Goal: Transaction & Acquisition: Subscribe to service/newsletter

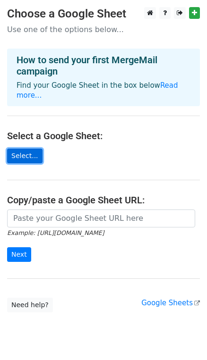
click at [25, 149] on link "Select..." at bounding box center [24, 156] width 35 height 15
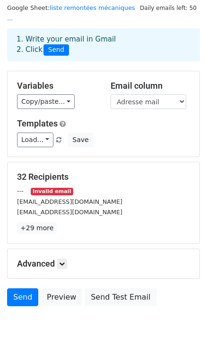
scroll to position [42, 0]
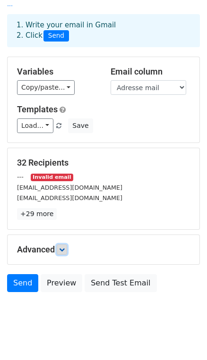
click at [59, 244] on link at bounding box center [62, 249] width 10 height 10
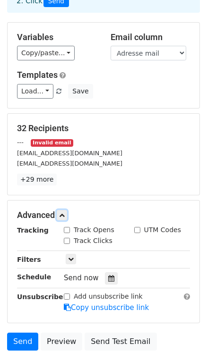
scroll to position [128, 0]
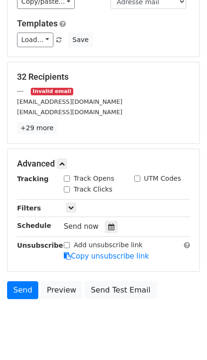
click at [103, 174] on label "Track Opens" at bounding box center [94, 179] width 41 height 10
click at [70, 175] on input "Track Opens" at bounding box center [67, 178] width 6 height 6
click at [103, 174] on label "Track Opens" at bounding box center [94, 179] width 41 height 10
click at [70, 175] on input "Track Opens" at bounding box center [67, 178] width 6 height 6
click at [65, 175] on input "Track Opens" at bounding box center [67, 178] width 6 height 6
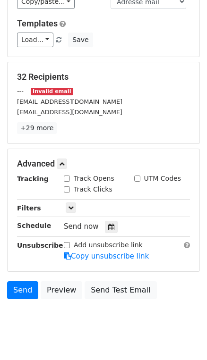
checkbox input "true"
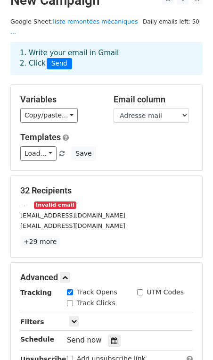
scroll to position [8, 0]
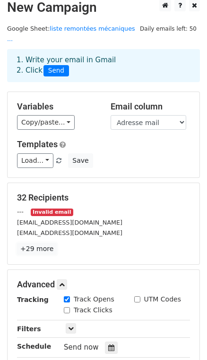
click at [42, 243] on link "+29 more" at bounding box center [37, 249] width 40 height 12
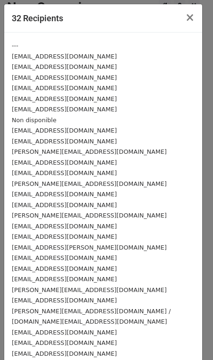
click at [41, 49] on div "---" at bounding box center [103, 45] width 183 height 11
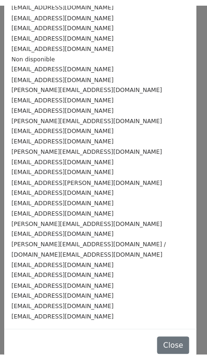
scroll to position [0, 0]
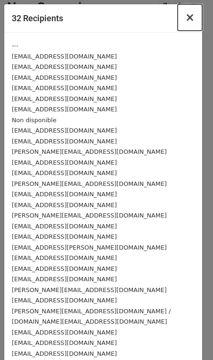
click at [185, 17] on span "×" at bounding box center [189, 17] width 9 height 13
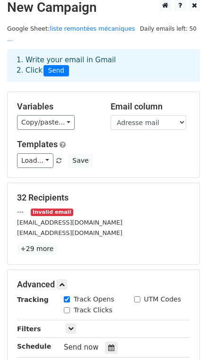
click at [168, 28] on span "Daily emails left: 50" at bounding box center [167, 29] width 63 height 10
